Goal: Information Seeking & Learning: Learn about a topic

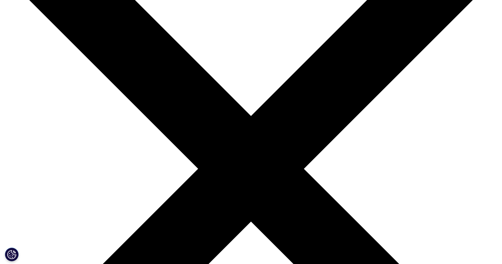
scroll to position [164, 0]
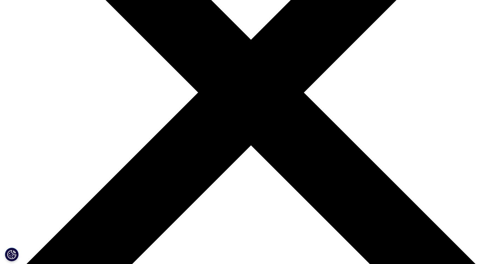
click at [45, 76] on link "Clinical Solutions" at bounding box center [28, 73] width 31 height 5
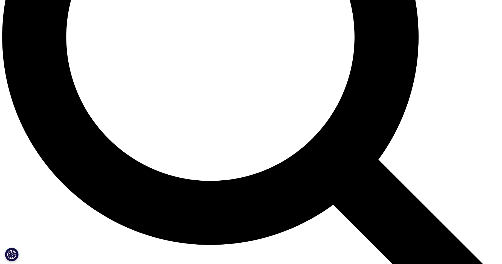
scroll to position [689, 0]
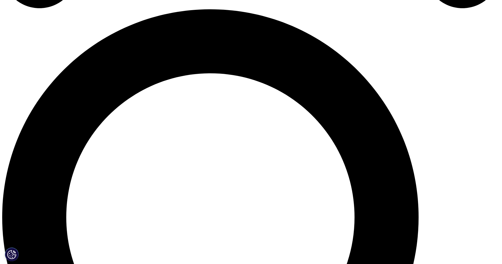
scroll to position [427, 0]
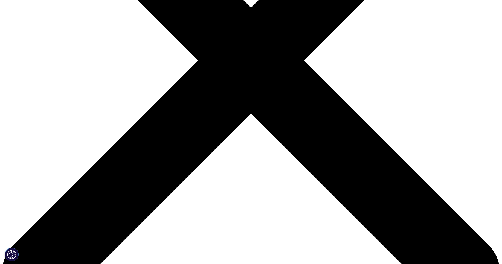
scroll to position [197, 0]
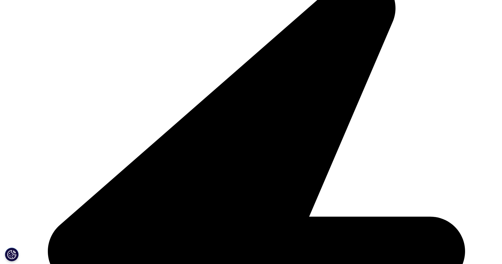
click at [52, 81] on link "Compliance Solutions" at bounding box center [32, 78] width 39 height 5
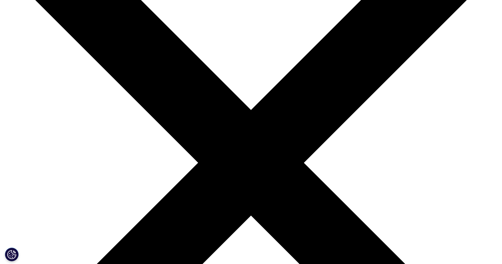
scroll to position [98, 0]
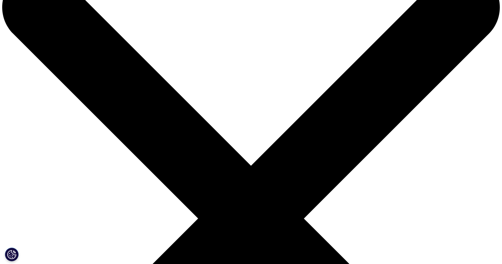
scroll to position [98, 0]
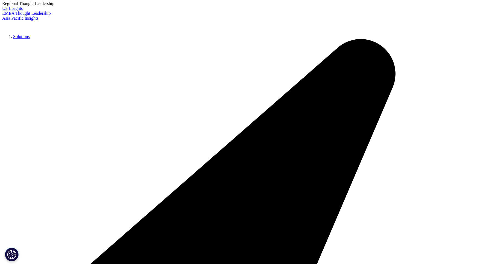
click at [51, 156] on link "MedTech Technology" at bounding box center [32, 154] width 38 height 5
